Goal: Information Seeking & Learning: Learn about a topic

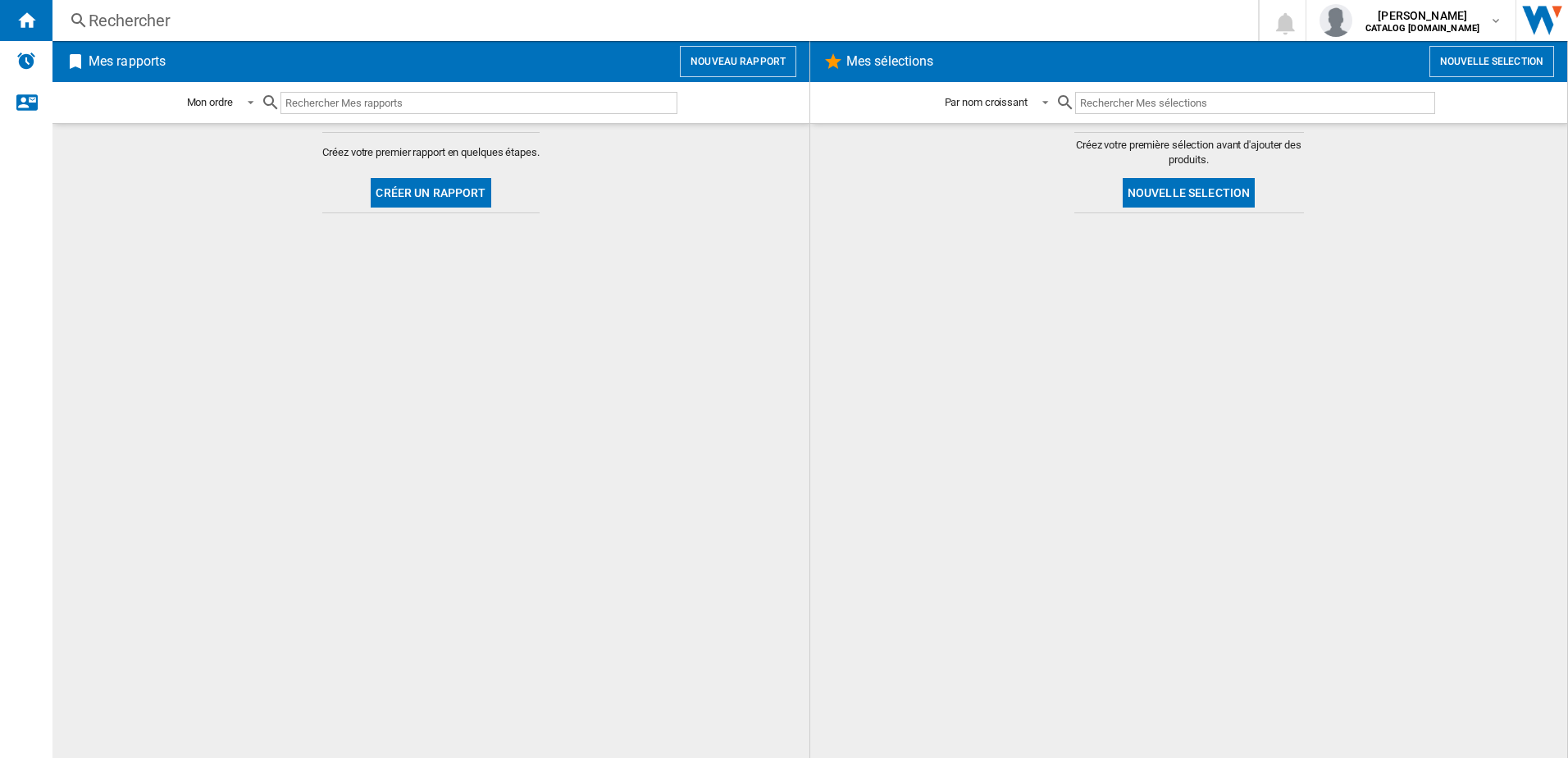
click at [240, 17] on div "Rechercher" at bounding box center [651, 20] width 1126 height 23
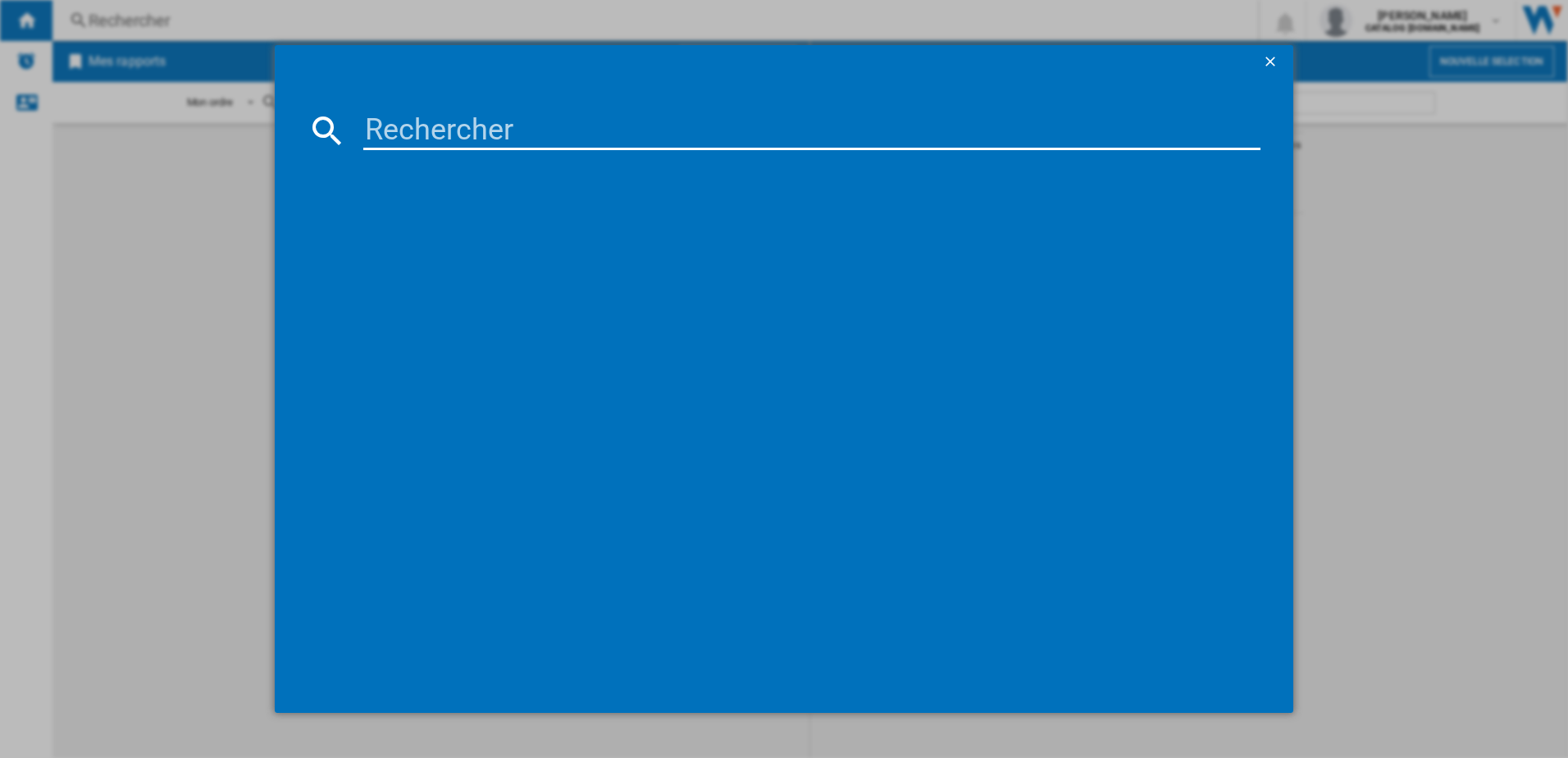
click at [406, 133] on input at bounding box center [812, 130] width 897 height 39
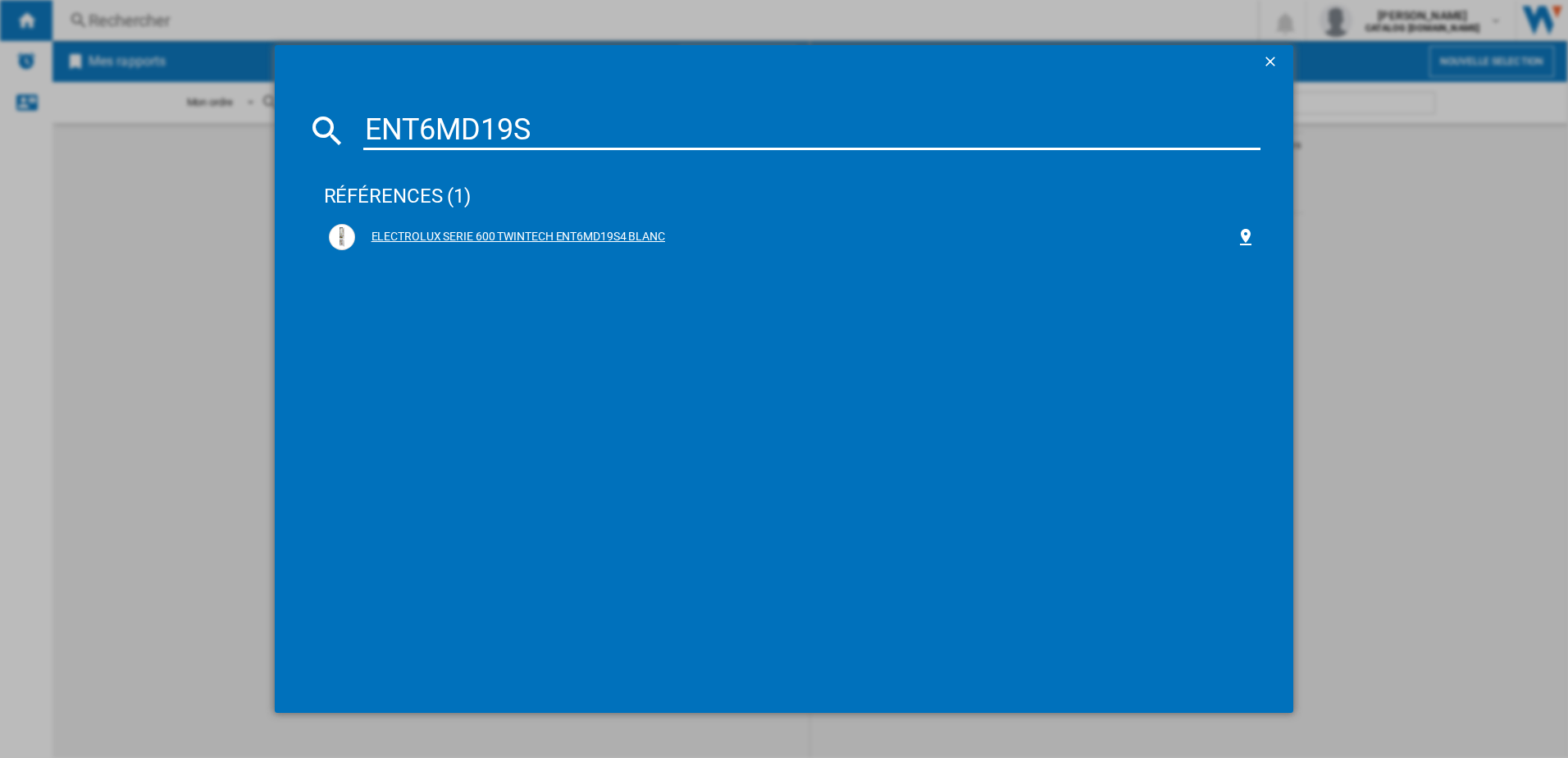
type input "ENT6MD19S"
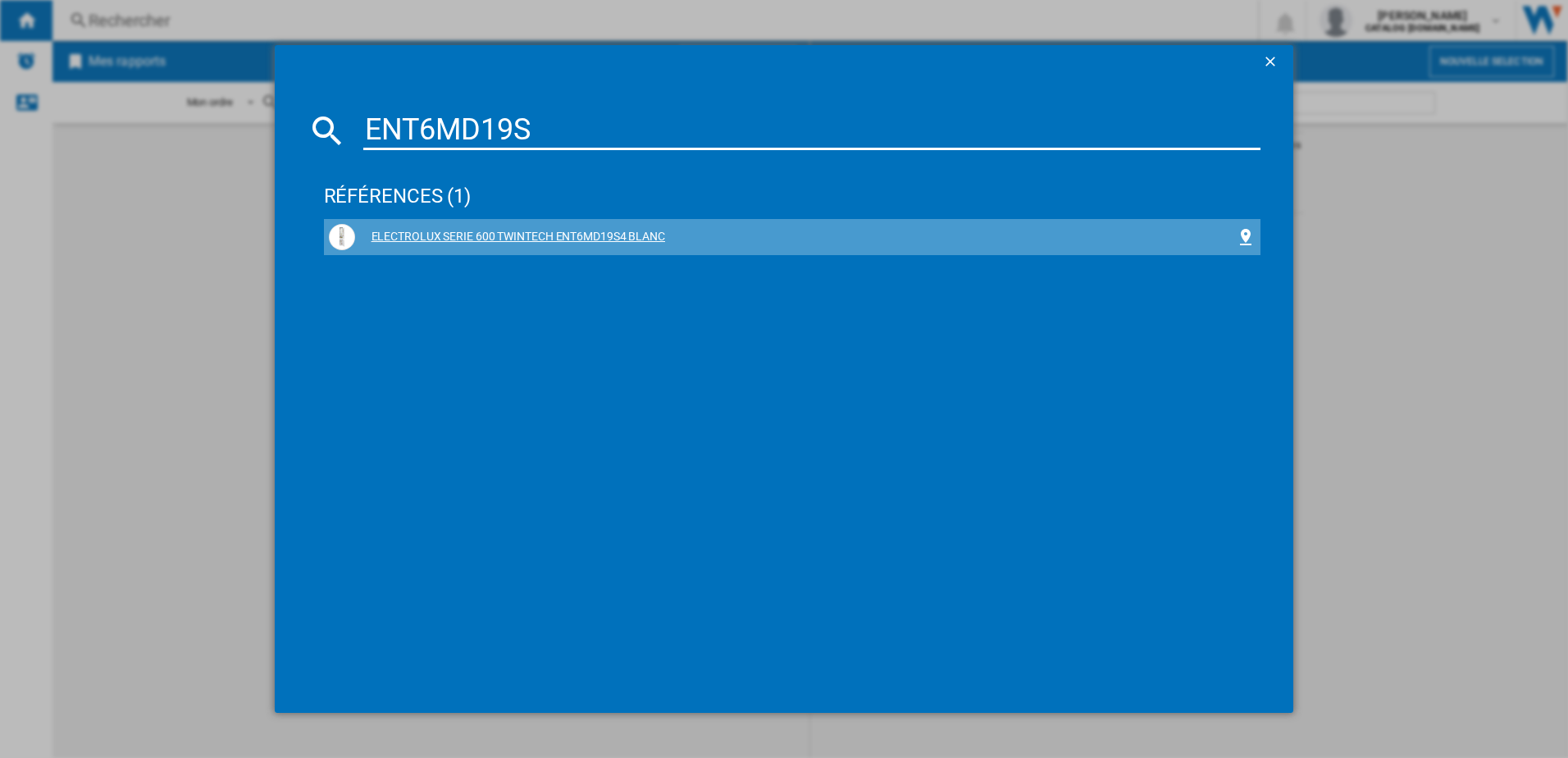
click at [549, 241] on div "ELECTROLUX SERIE 600 TWINTECH ENT6MD19S4 BLANC" at bounding box center [796, 237] width 882 height 17
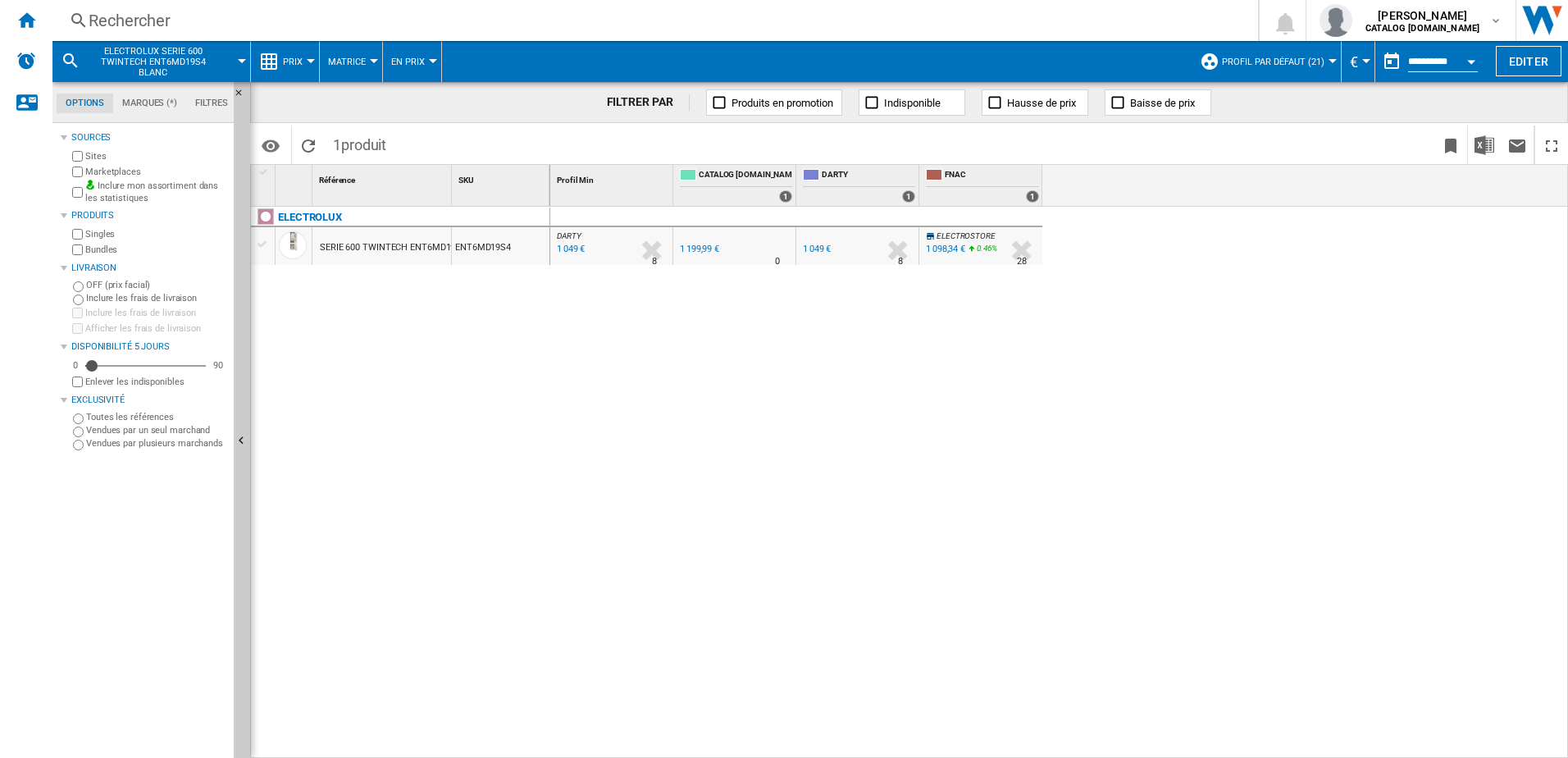
click at [297, 60] on span "Prix" at bounding box center [292, 61] width 20 height 10
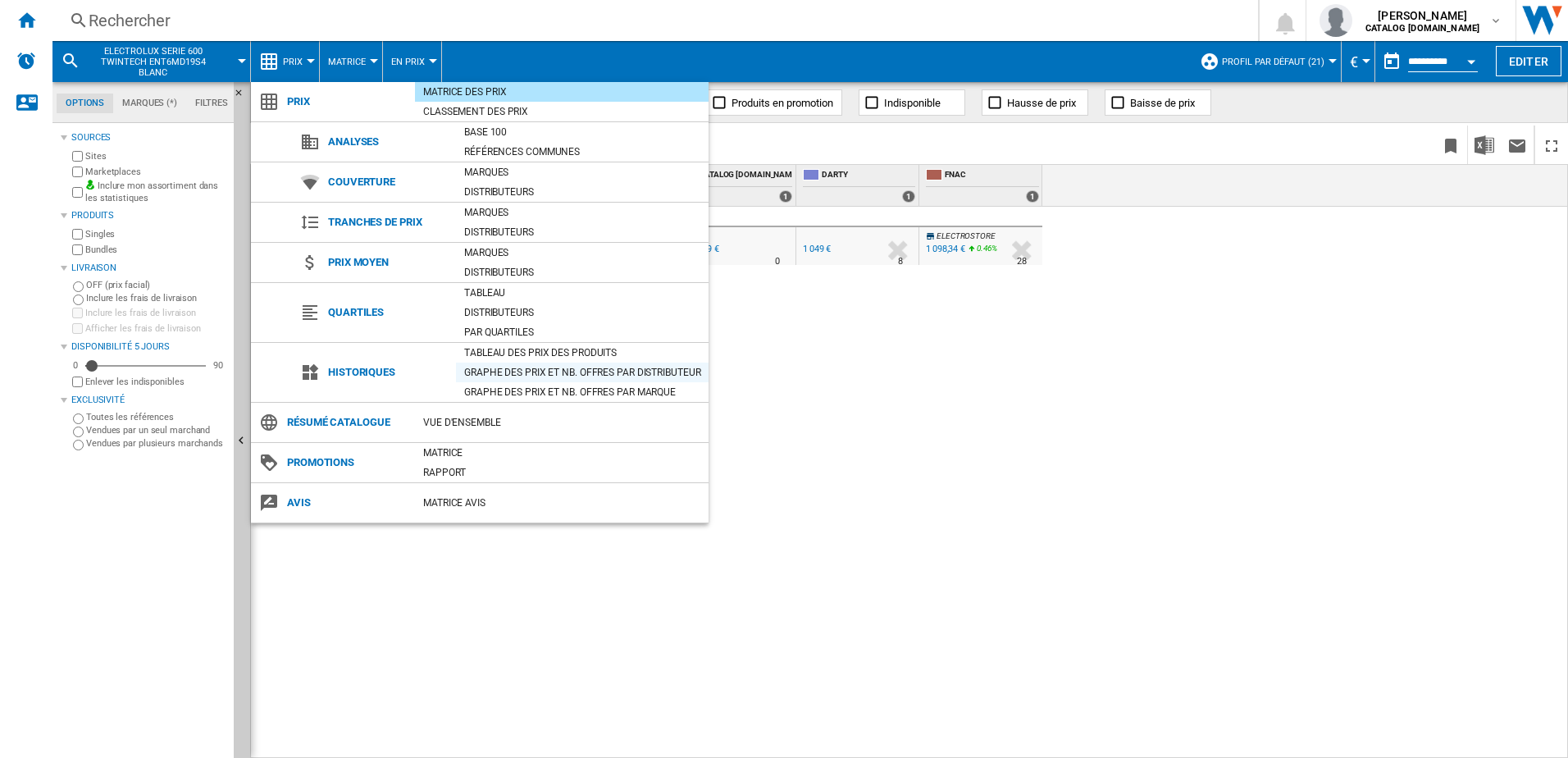
click at [529, 371] on div "Graphe des prix et nb. offres par distributeur" at bounding box center [582, 372] width 253 height 17
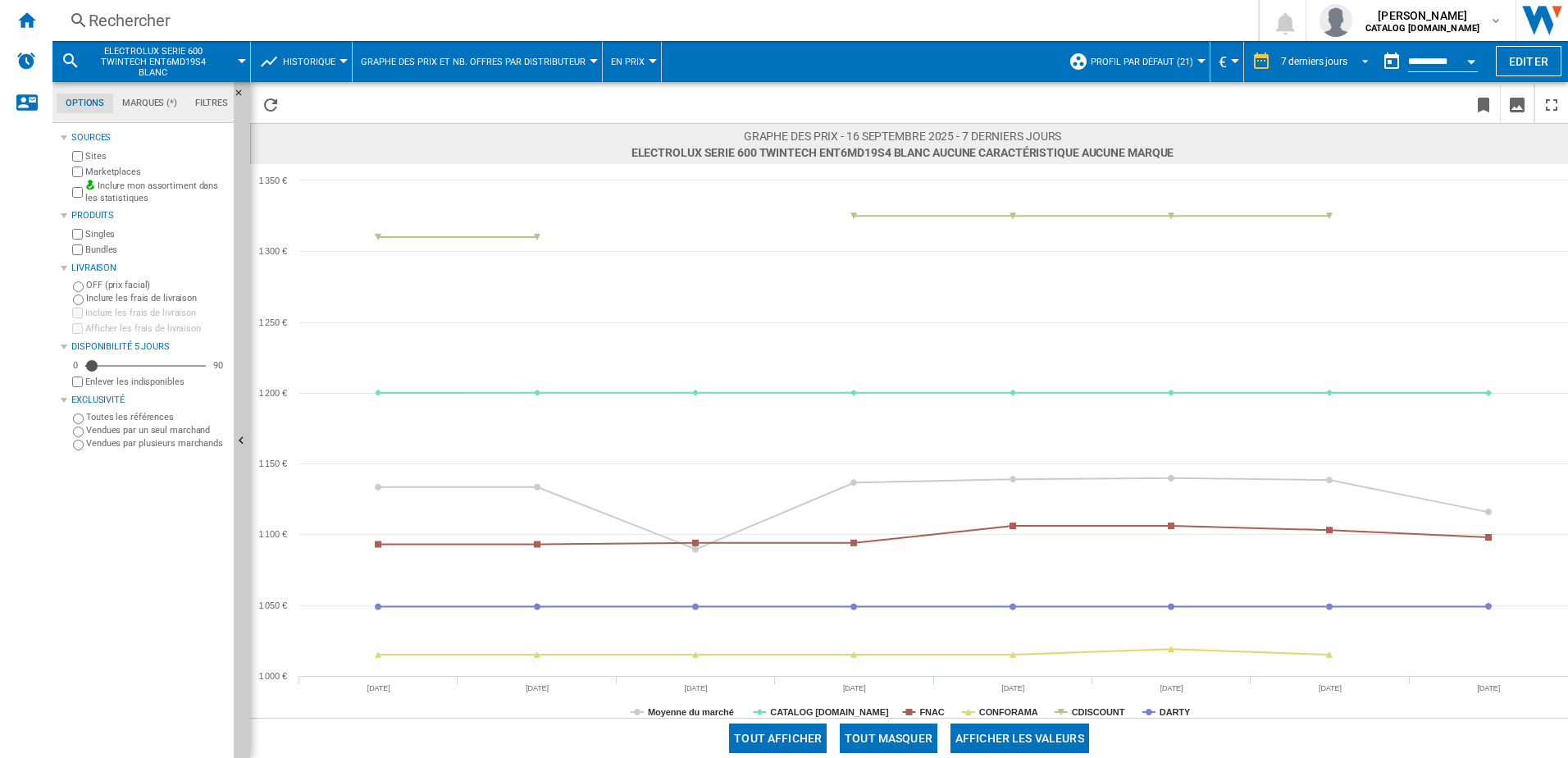
click at [1327, 60] on div "7 derniers jours" at bounding box center [1313, 61] width 66 height 11
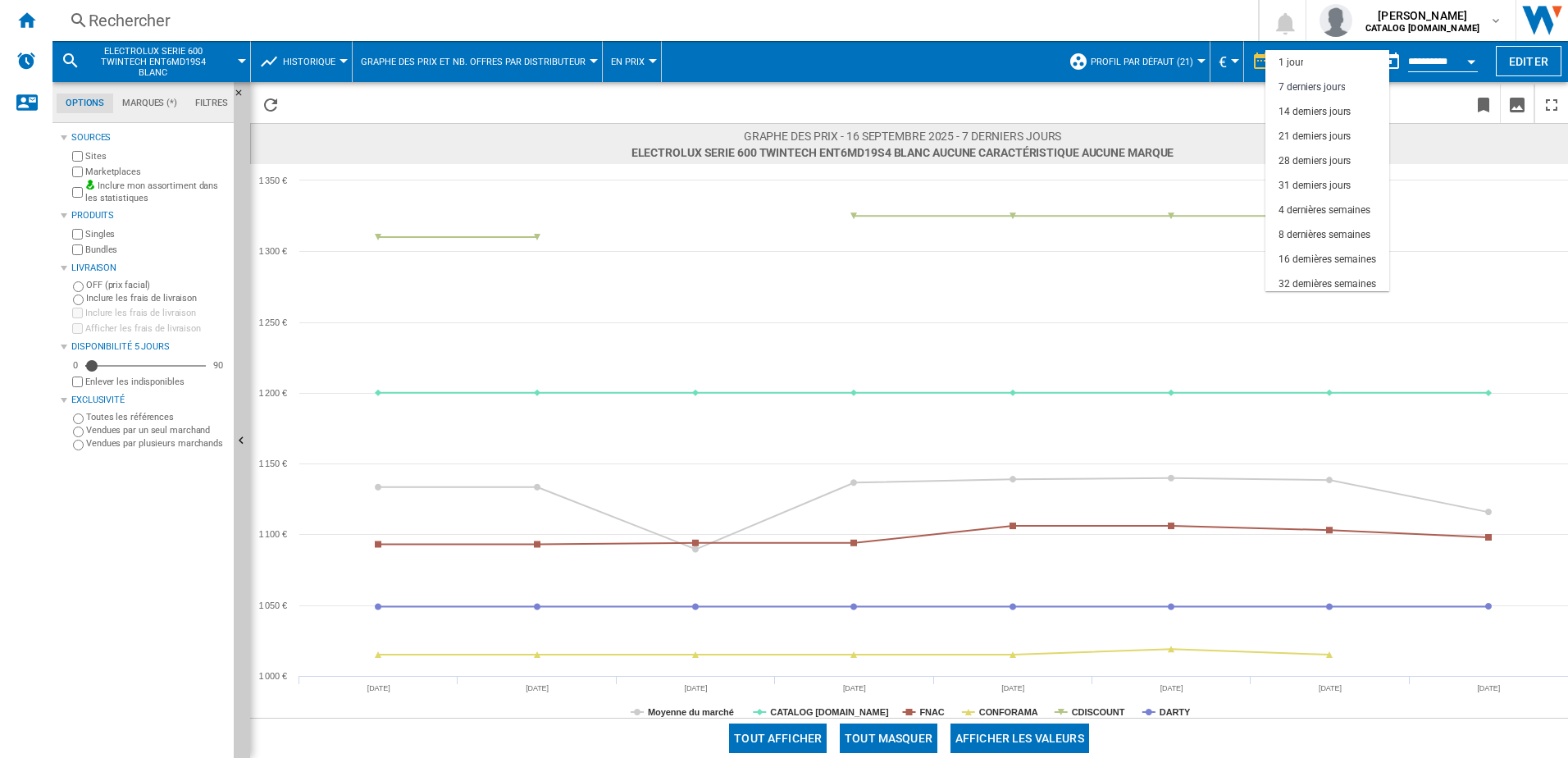
scroll to position [24, 0]
click at [1311, 255] on div "32 dernières semaines" at bounding box center [1326, 259] width 98 height 14
